Goal: Find specific page/section: Find specific page/section

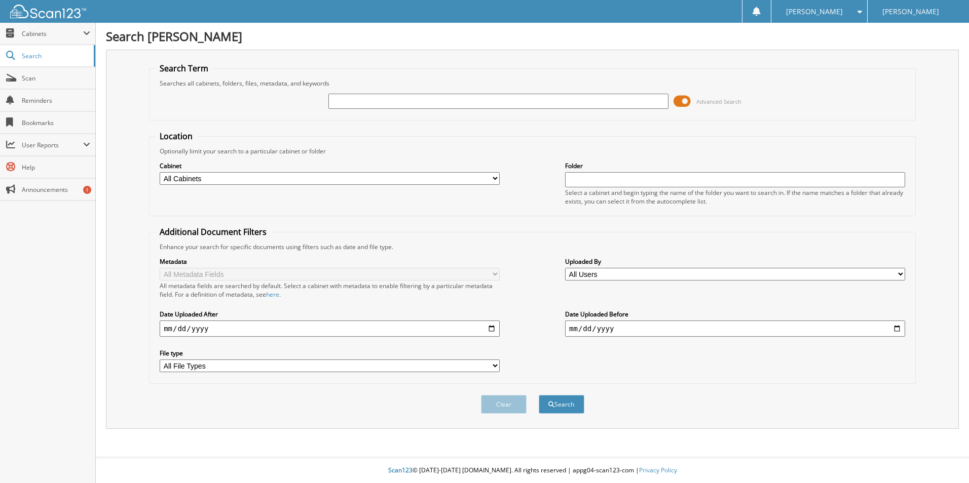
click at [340, 102] on input "text" at bounding box center [498, 101] width 340 height 15
type input "24ES7258T"
click at [539, 395] on button "Search" at bounding box center [562, 404] width 46 height 19
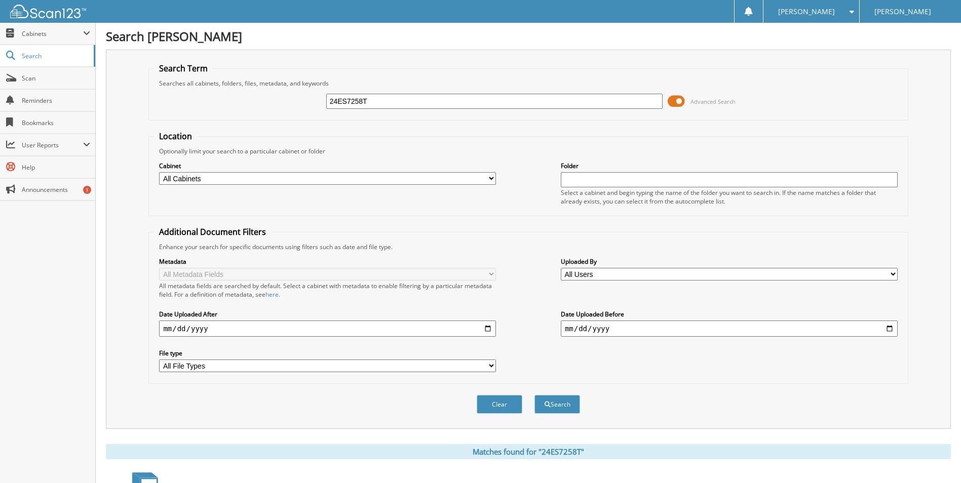
click at [403, 100] on input "24ES7258T" at bounding box center [494, 101] width 337 height 15
click at [535, 395] on button "Search" at bounding box center [558, 404] width 46 height 19
